Goal: Transaction & Acquisition: Subscribe to service/newsletter

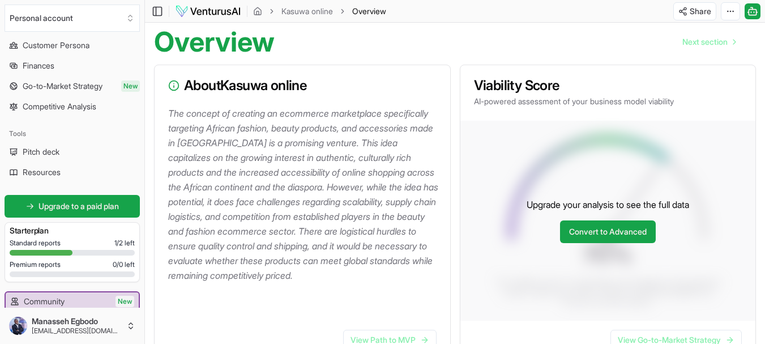
scroll to position [113, 0]
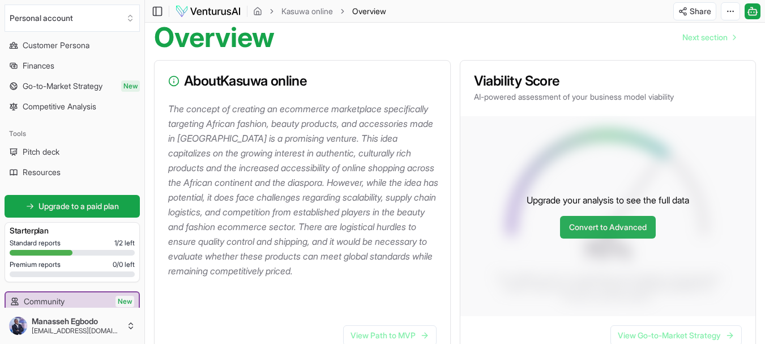
click at [467, 236] on link "Convert to Advanced" at bounding box center [608, 227] width 96 height 23
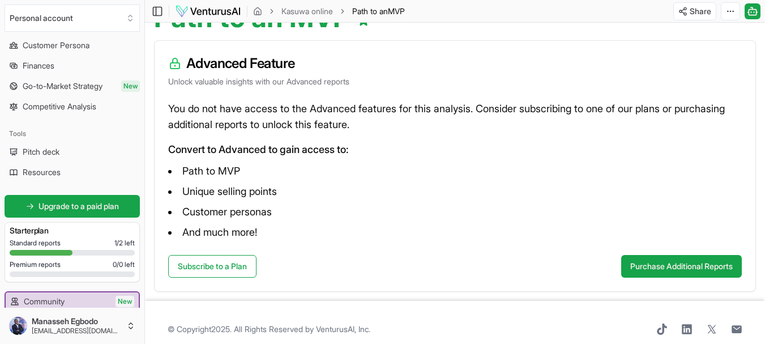
scroll to position [147, 0]
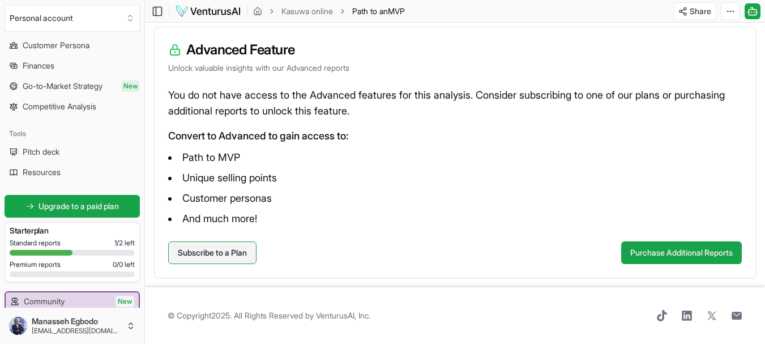
click at [230, 257] on link "Subscribe to a Plan" at bounding box center [212, 252] width 88 height 23
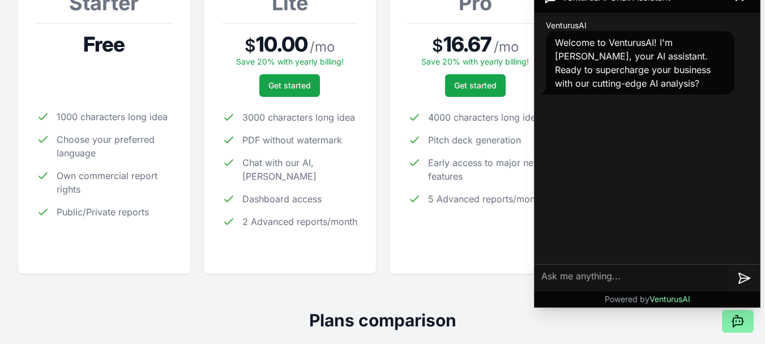
scroll to position [227, 0]
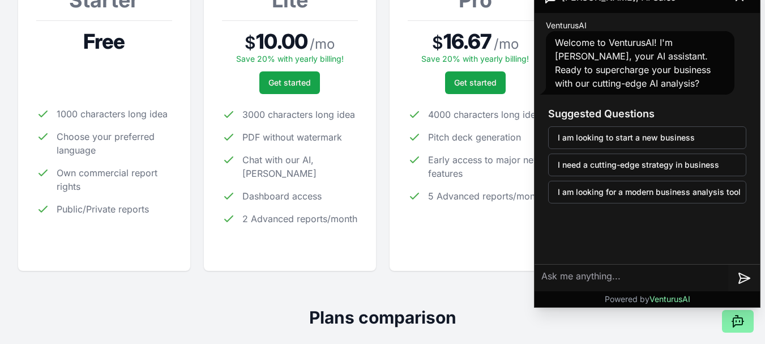
click at [467, 242] on div "For SMBs Pro $ 16.67 / mo Save 20% with yearly billing! Get started 4000 charac…" at bounding box center [476, 112] width 136 height 282
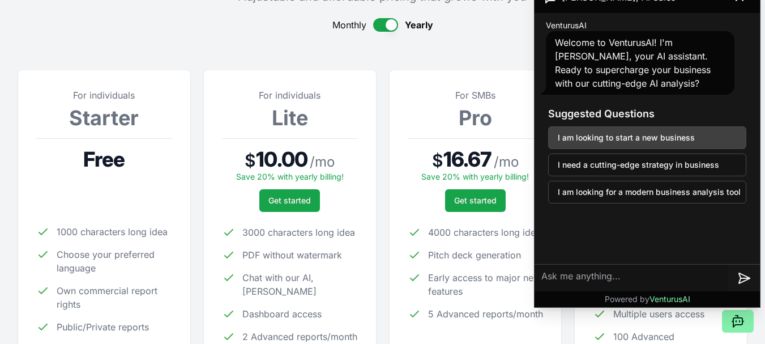
scroll to position [0, 0]
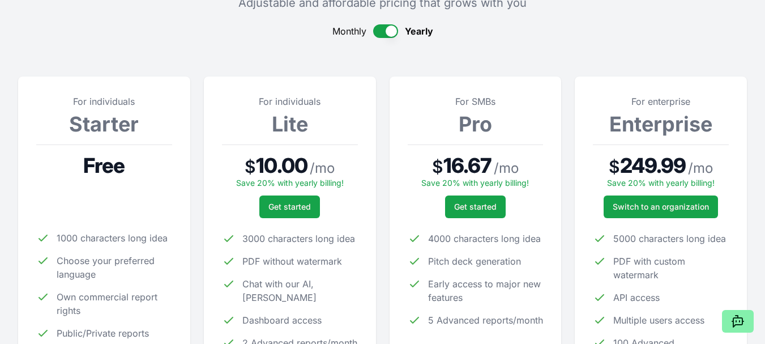
scroll to position [170, 0]
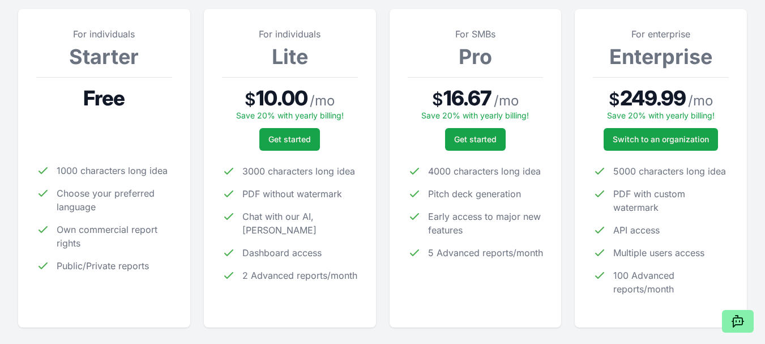
click at [78, 192] on span "Choose your preferred language" at bounding box center [115, 199] width 116 height 27
click at [110, 103] on span "Free" at bounding box center [103, 98] width 41 height 23
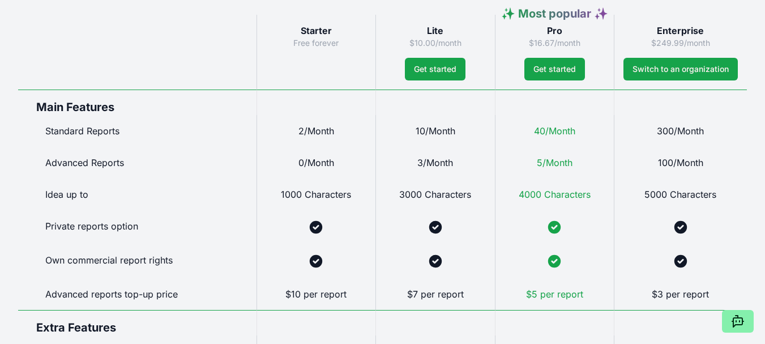
scroll to position [623, 0]
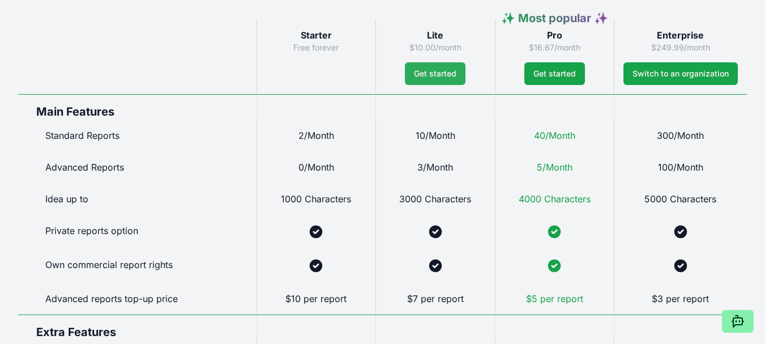
click at [431, 84] on button "Get started" at bounding box center [435, 73] width 61 height 23
